Goal: Information Seeking & Learning: Learn about a topic

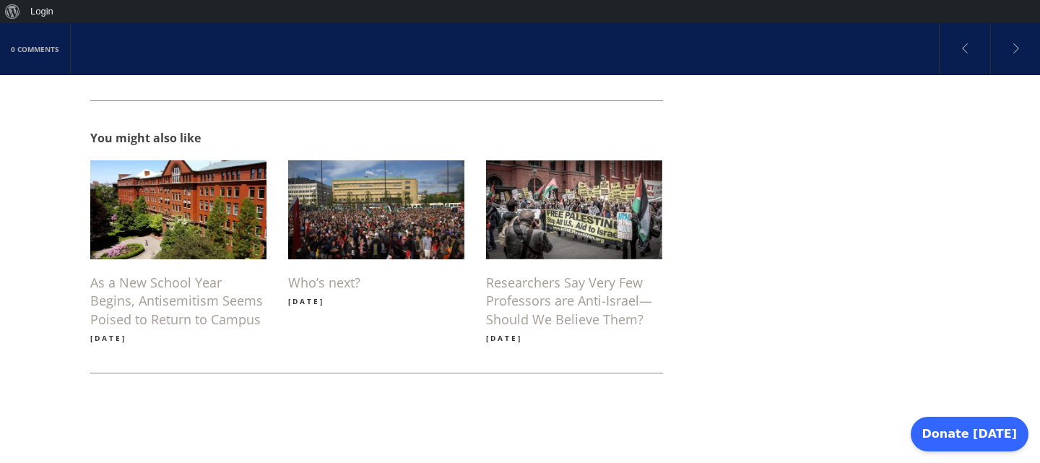
scroll to position [1267, 0]
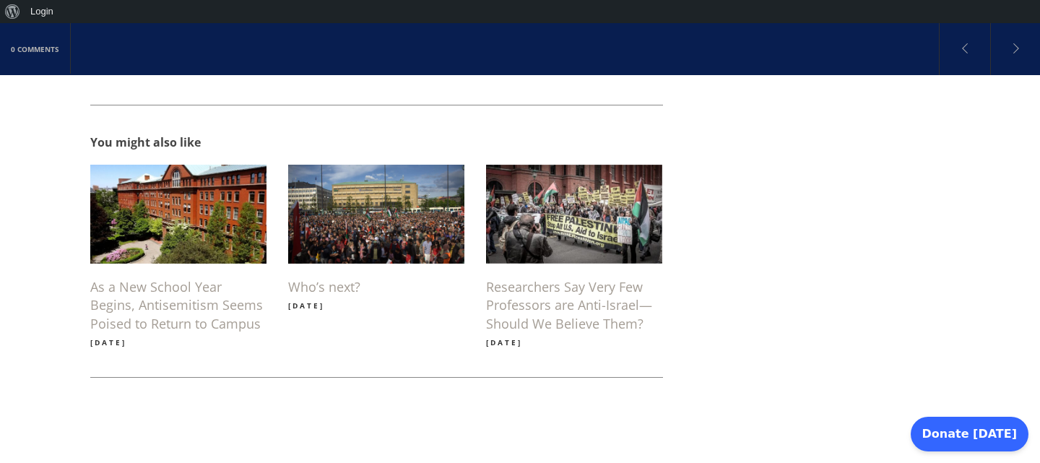
click at [523, 286] on h6 "Researchers Say Very Few Professors are Anti-Israel—Should We Believe Them?" at bounding box center [574, 305] width 176 height 55
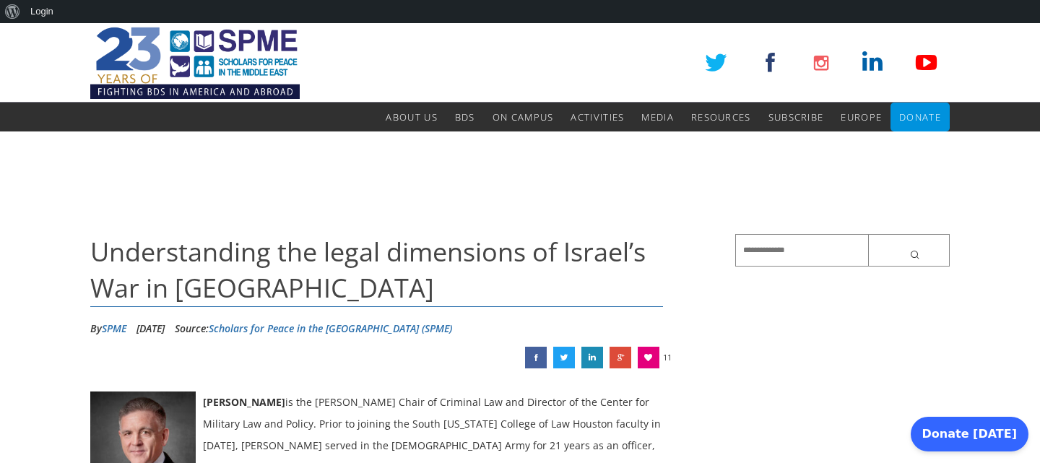
scroll to position [1266, 0]
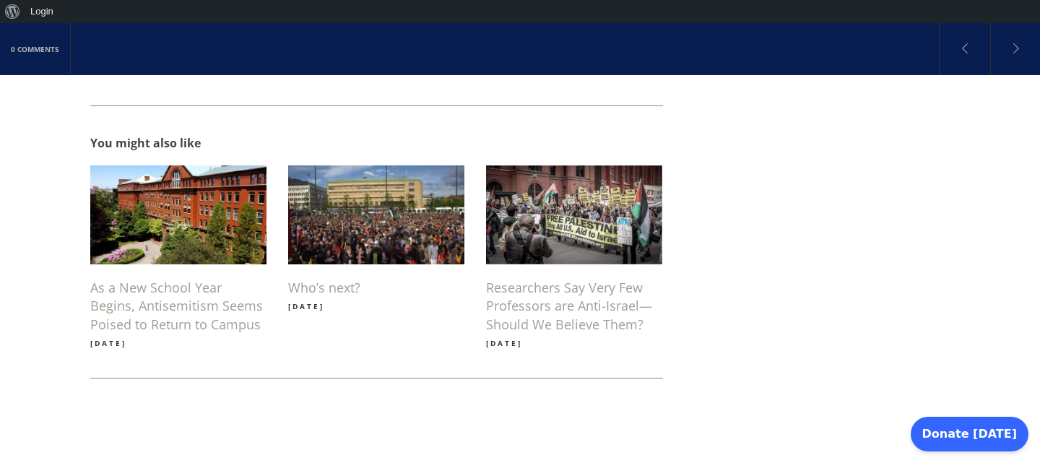
click at [403, 178] on img at bounding box center [376, 215] width 197 height 111
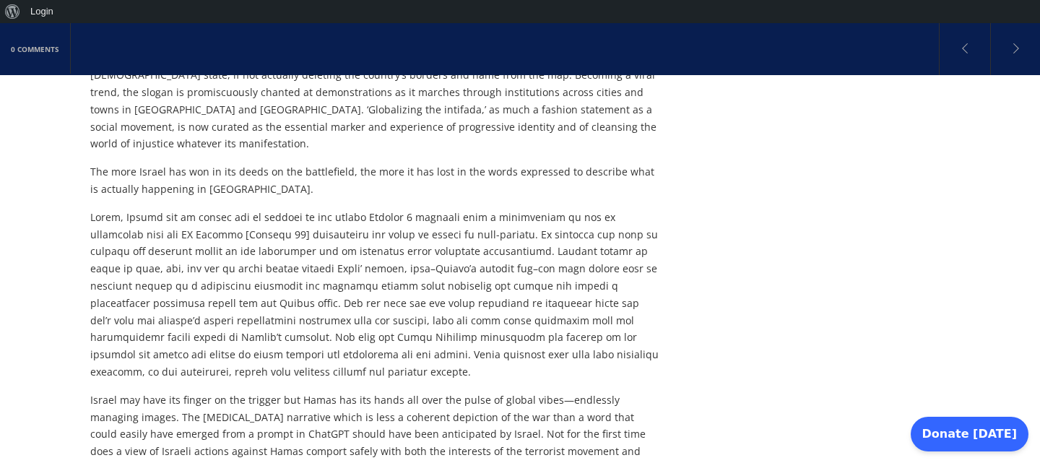
scroll to position [754, 0]
